Goal: Task Accomplishment & Management: Use online tool/utility

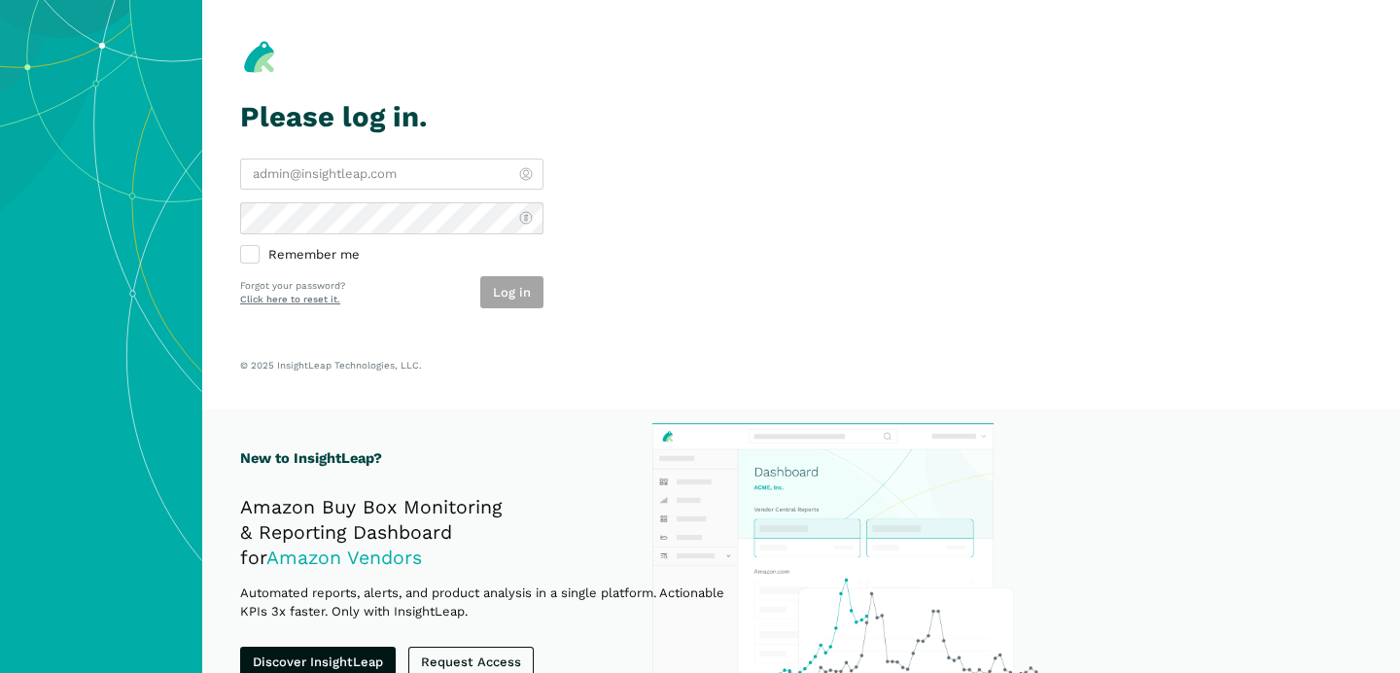
type input "[PERSON_NAME][EMAIL_ADDRESS][DOMAIN_NAME]"
click at [609, 277] on section "Please log in. [PERSON_NAME][EMAIL_ADDRESS][DOMAIN_NAME] Remember me Log in For…" at bounding box center [801, 204] width 1198 height 409
click at [494, 297] on button "Log in" at bounding box center [511, 292] width 63 height 32
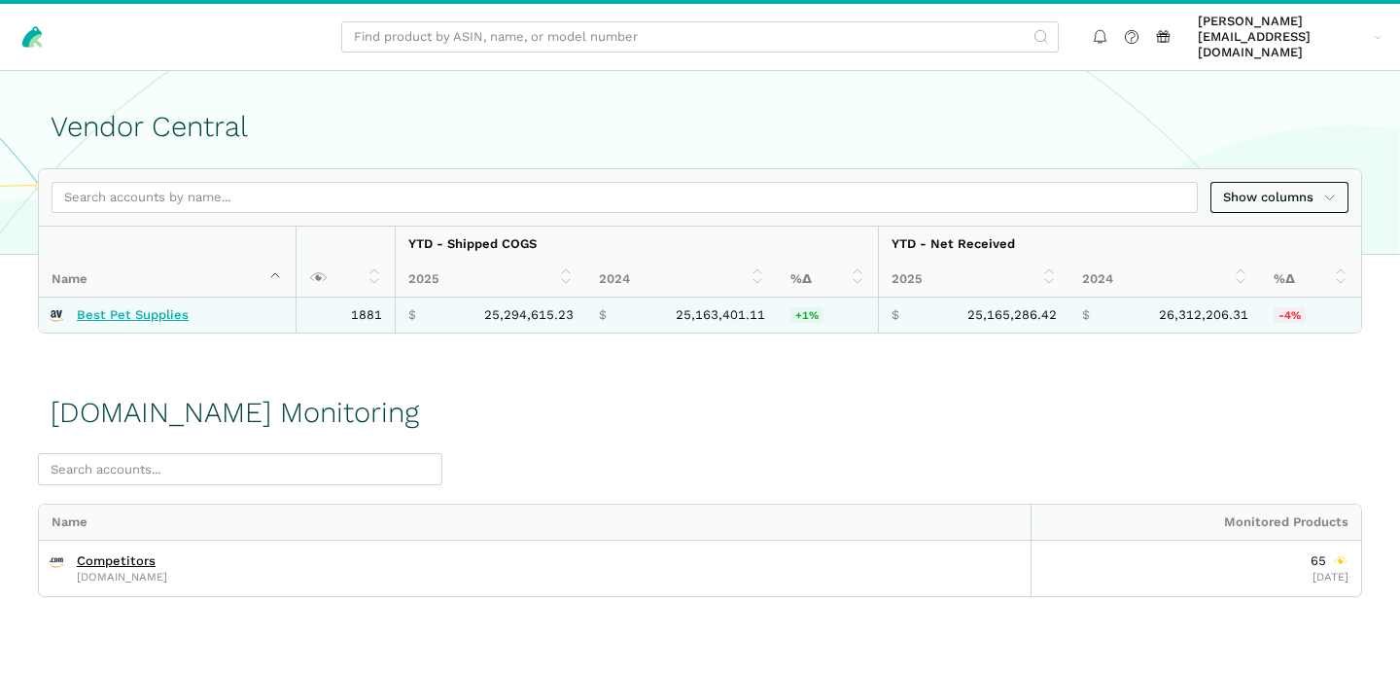
click at [160, 307] on link "Best Pet Supplies" at bounding box center [133, 315] width 112 height 16
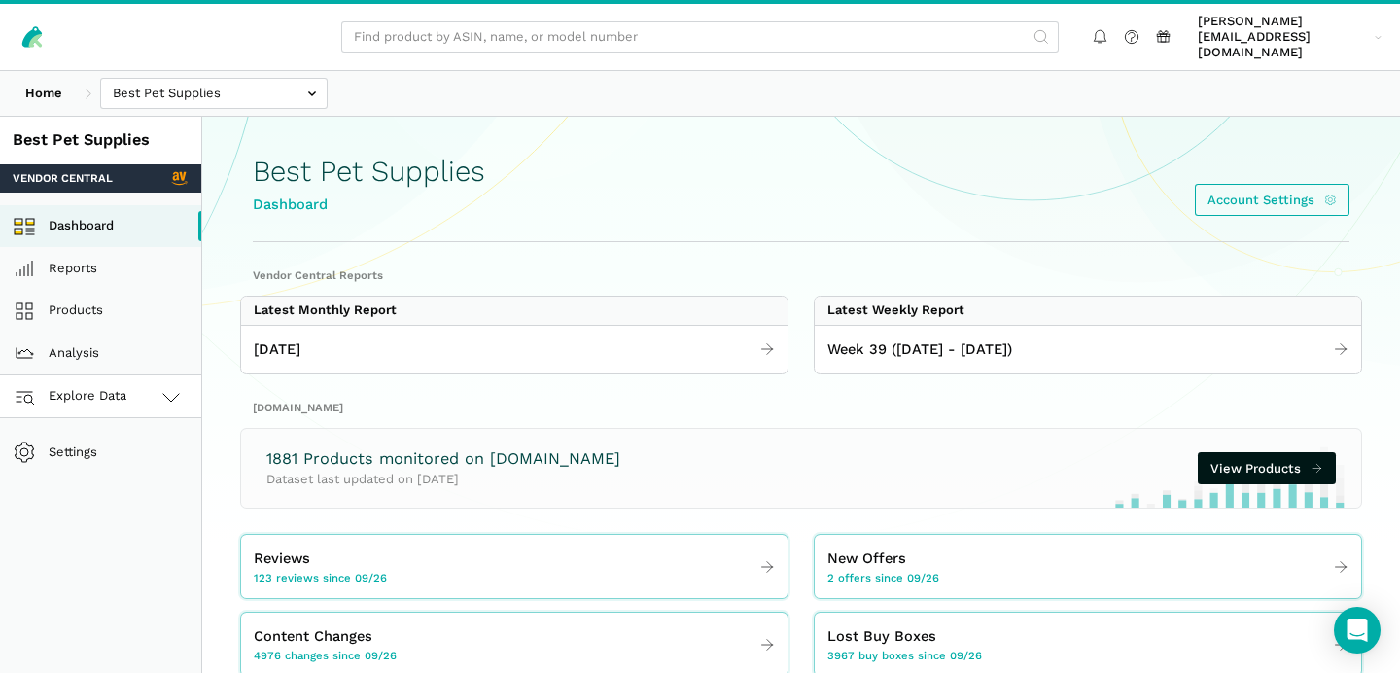
click at [131, 375] on link "Explore Data" at bounding box center [100, 396] width 201 height 43
click at [125, 465] on link "Amazon.com" at bounding box center [100, 482] width 201 height 43
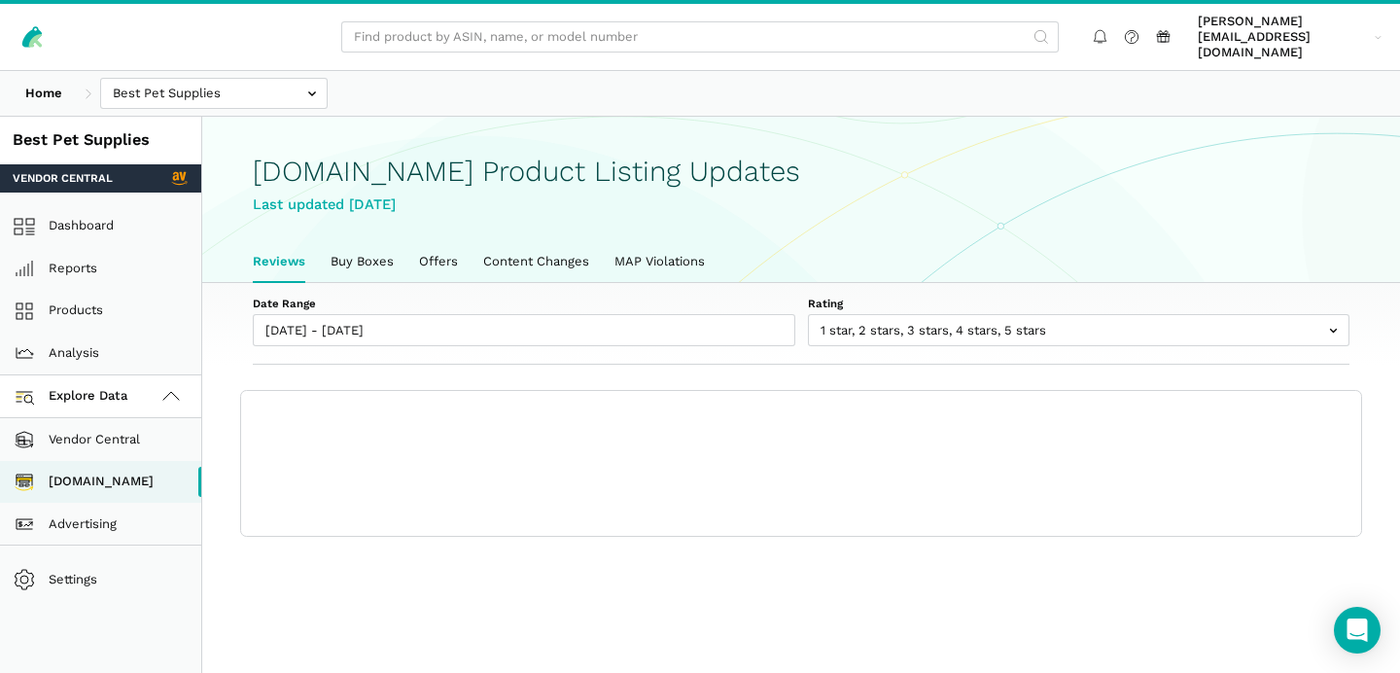
scroll to position [6, 0]
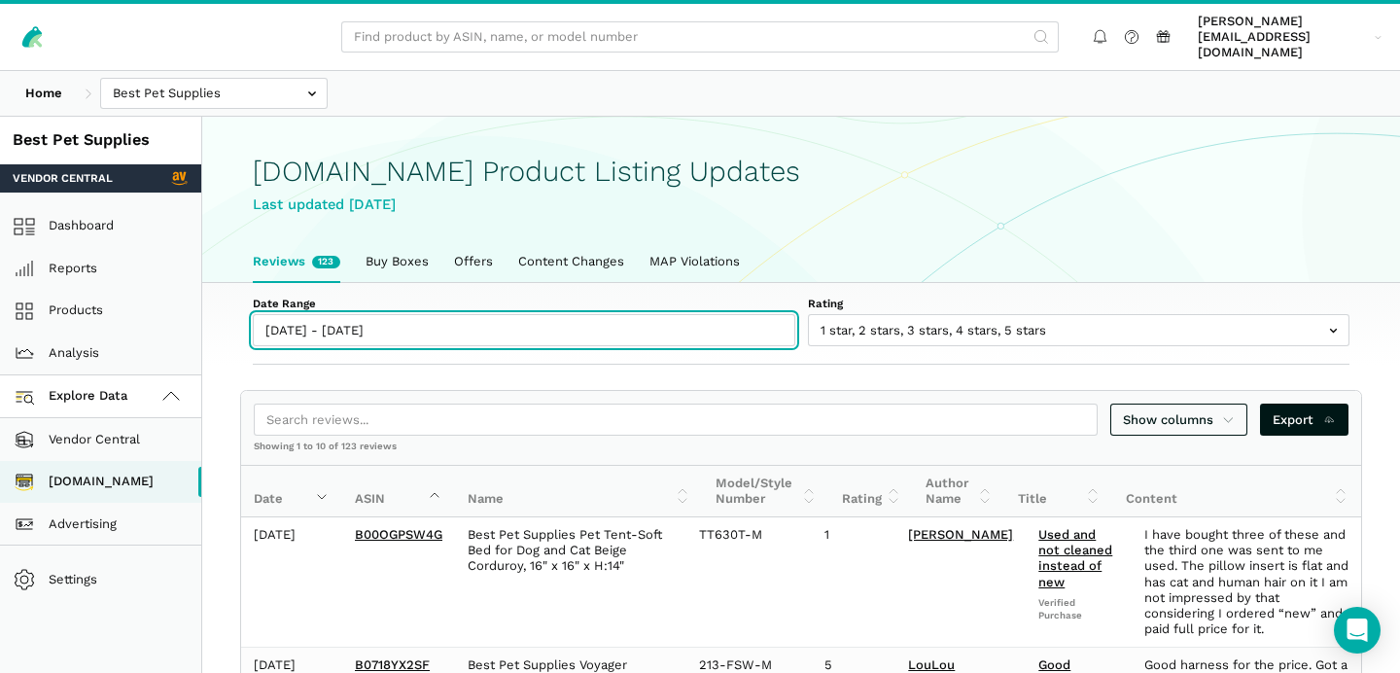
click at [348, 314] on input "09/26/2025 - 10/02/2025" at bounding box center [524, 330] width 542 height 32
type input "09/26/2025"
type input "[DATE]"
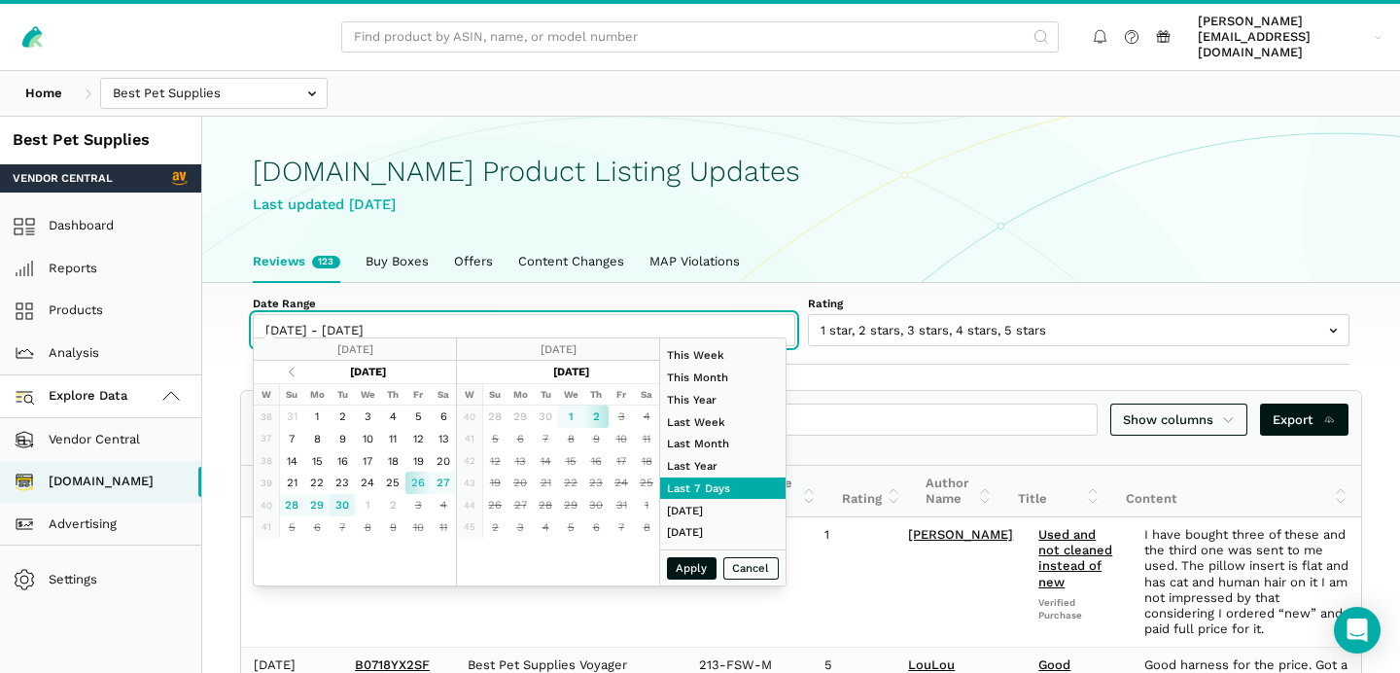
type input "09/30/2025"
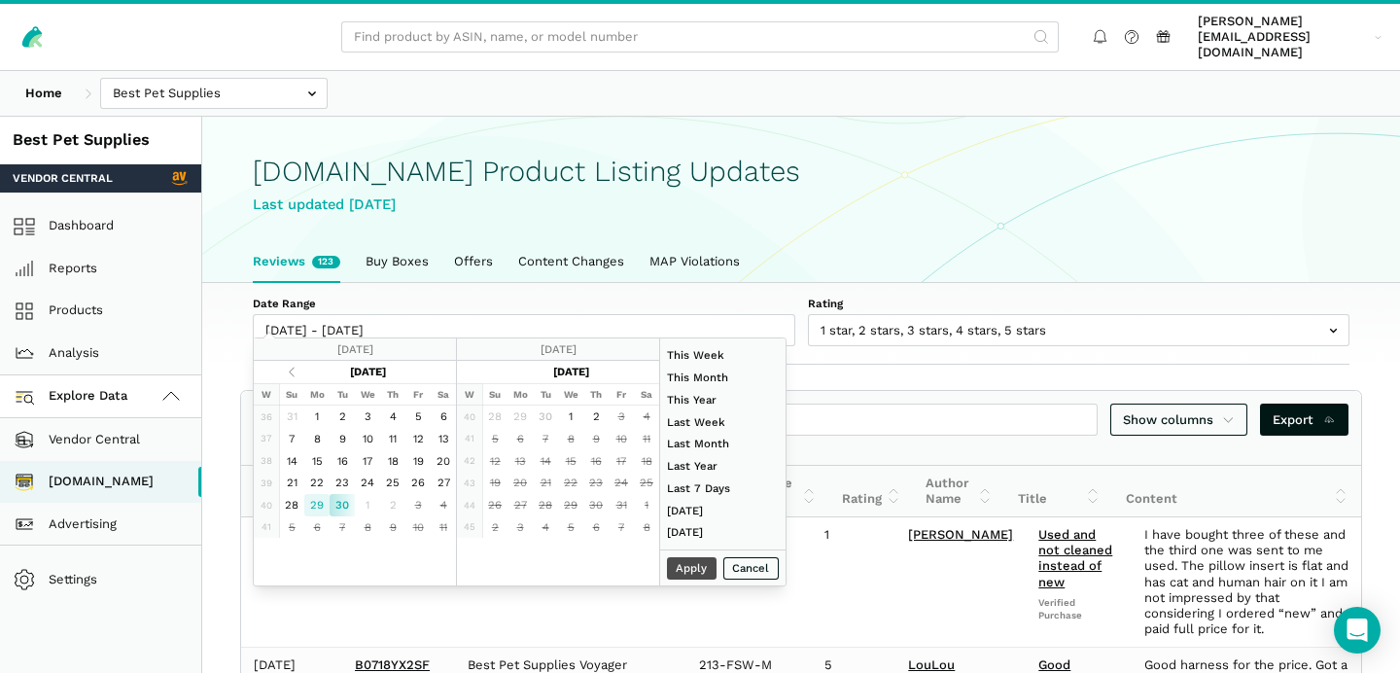
type input "09/29/2025"
type input "09/19/2025"
type input "09/01/2025"
type input "09/30/2025"
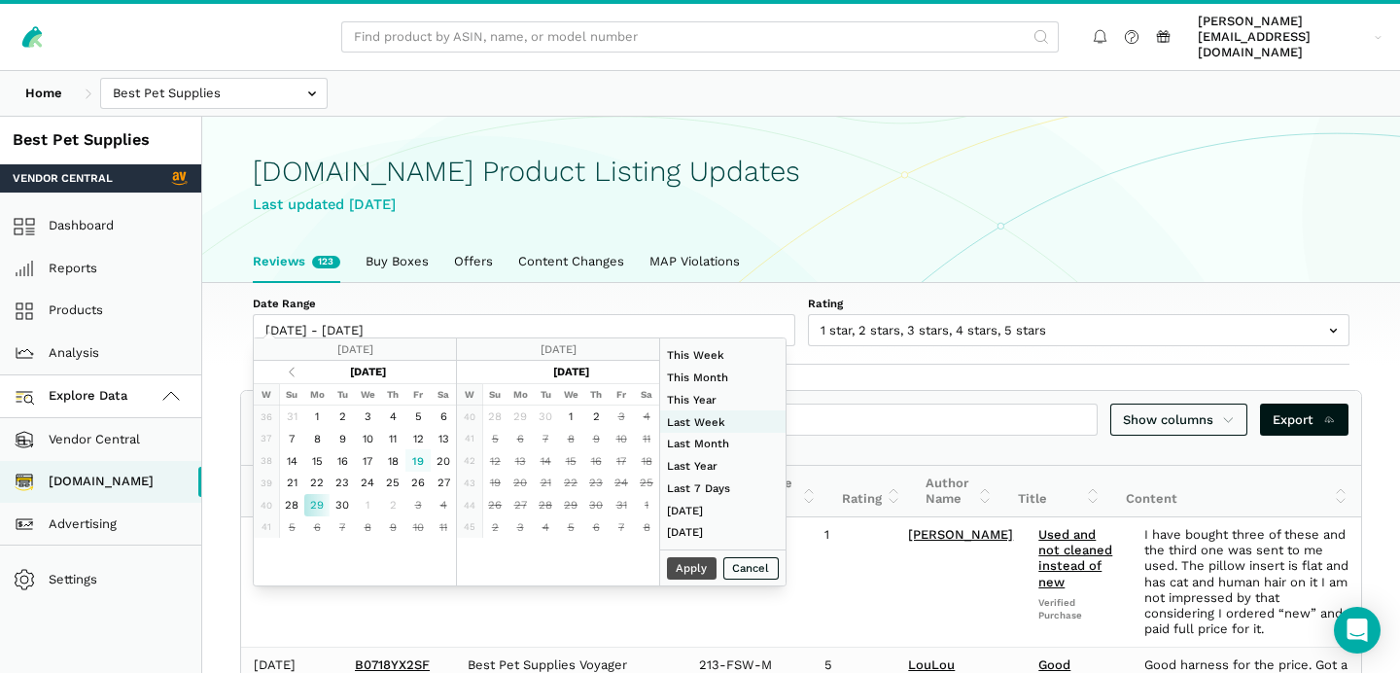
type input "09/21/2025"
type input "09/27/2025"
type input "09/29/2025"
type input "[DATE]"
type input "08/01/2025"
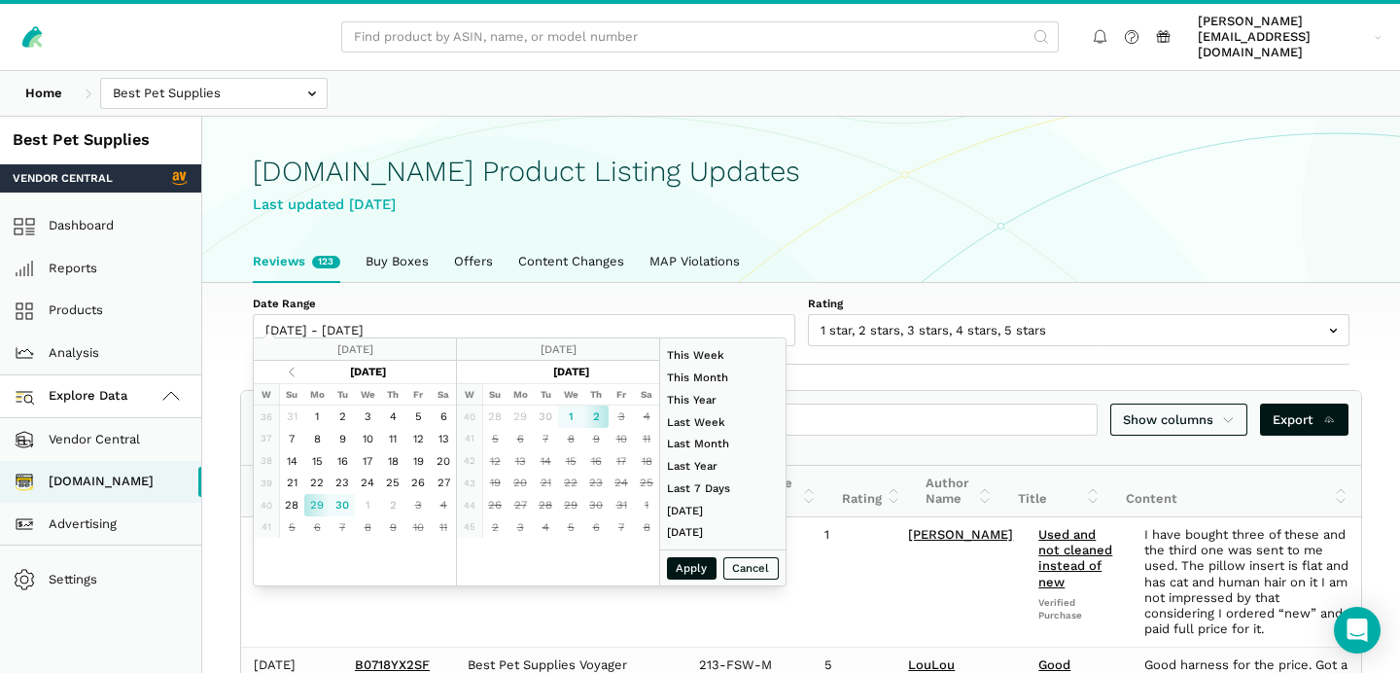
type input "08/31/2025"
type input "09/29/2025"
type input "[DATE]"
click at [705, 568] on button "Apply" at bounding box center [692, 568] width 51 height 22
type input "09/29/2025 - 10/02/2025"
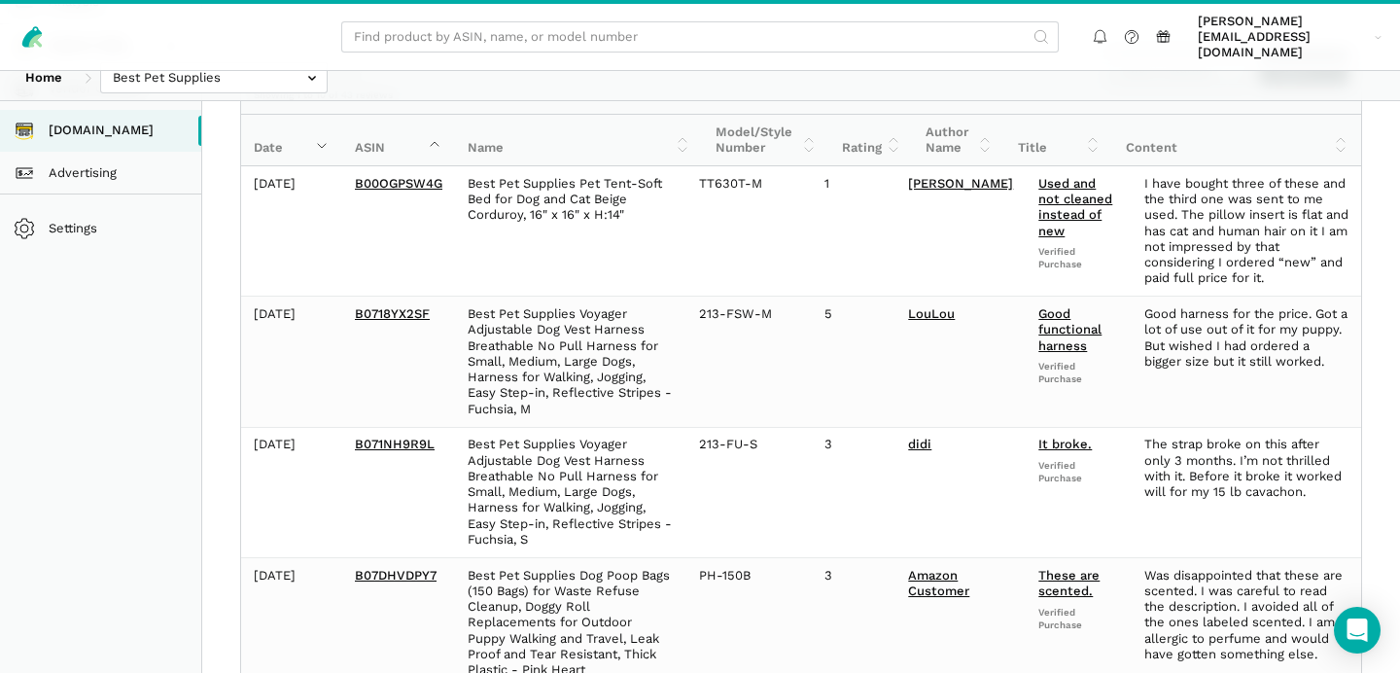
scroll to position [0, 0]
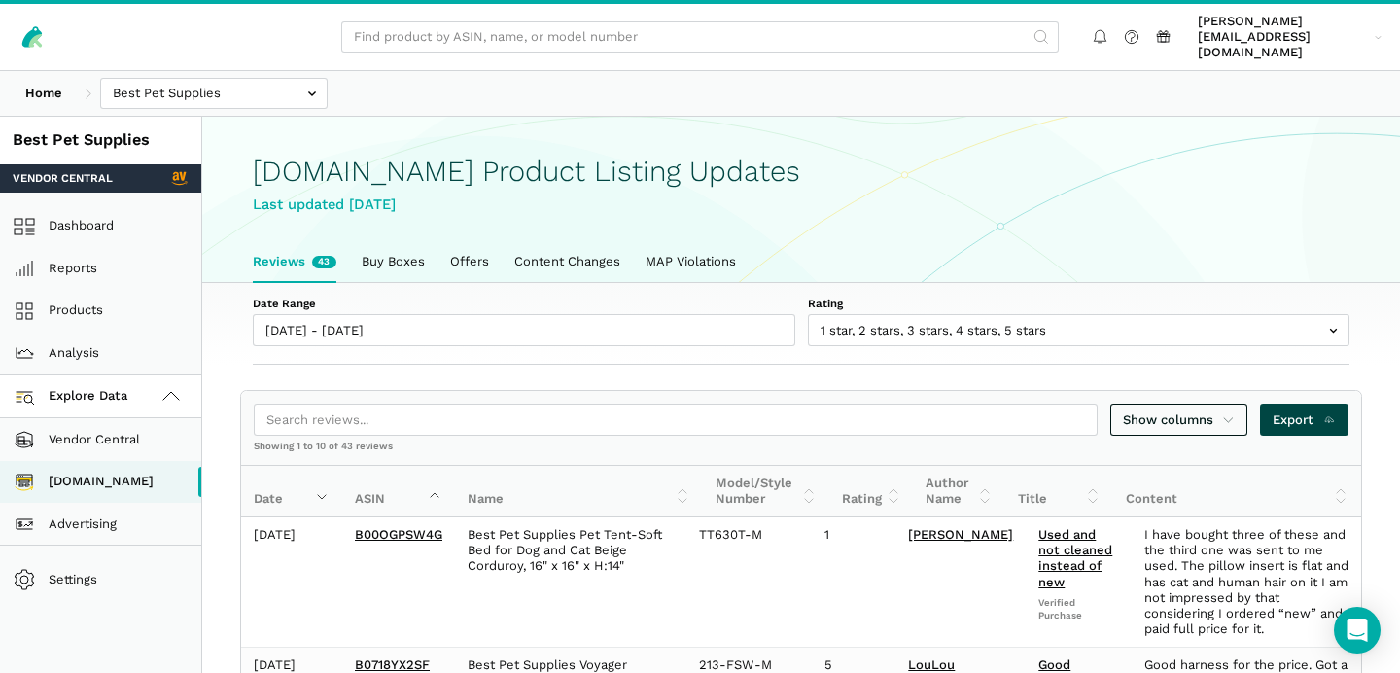
click at [1289, 410] on span "Export" at bounding box center [1303, 419] width 63 height 19
